Goal: Browse casually: Explore the website without a specific task or goal

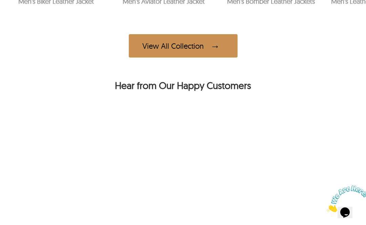
scroll to position [380, 0]
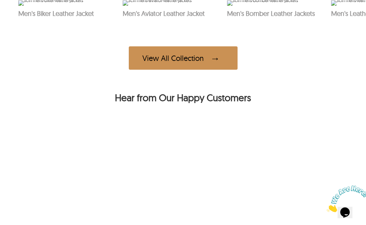
click at [211, 65] on span at bounding box center [217, 57] width 14 height 13
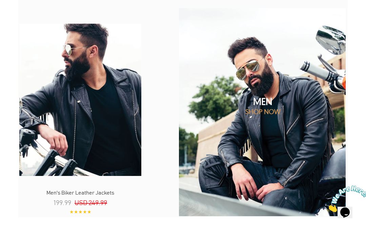
scroll to position [575, 0]
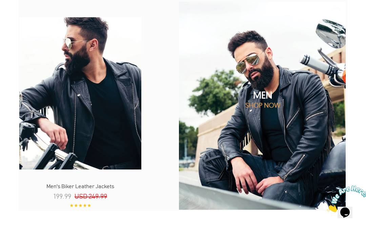
click at [268, 104] on p "SHOP NOW" at bounding box center [263, 105] width 170 height 8
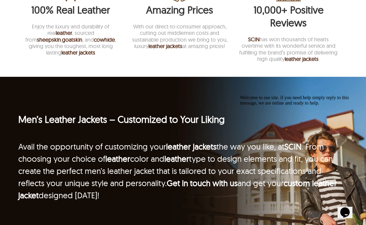
scroll to position [990, 0]
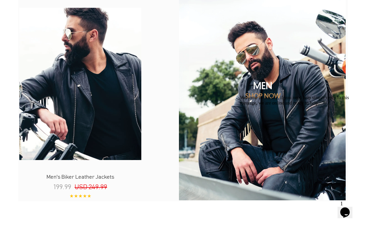
scroll to position [584, 0]
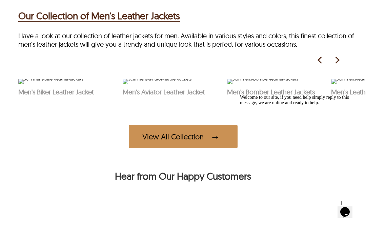
scroll to position [289, 0]
